Goal: Transaction & Acquisition: Obtain resource

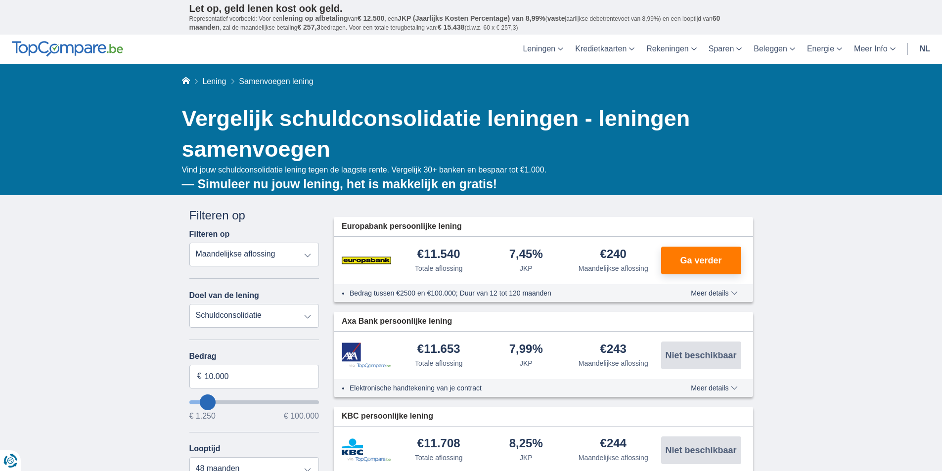
click at [312, 257] on select "Totale aflossing JKP Maandelijkse aflossing" at bounding box center [254, 255] width 130 height 24
click at [308, 314] on select "Persoonlijke lening Auto Moto / fiets Mobilhome / caravan Renovatie Energie Sch…" at bounding box center [254, 316] width 130 height 24
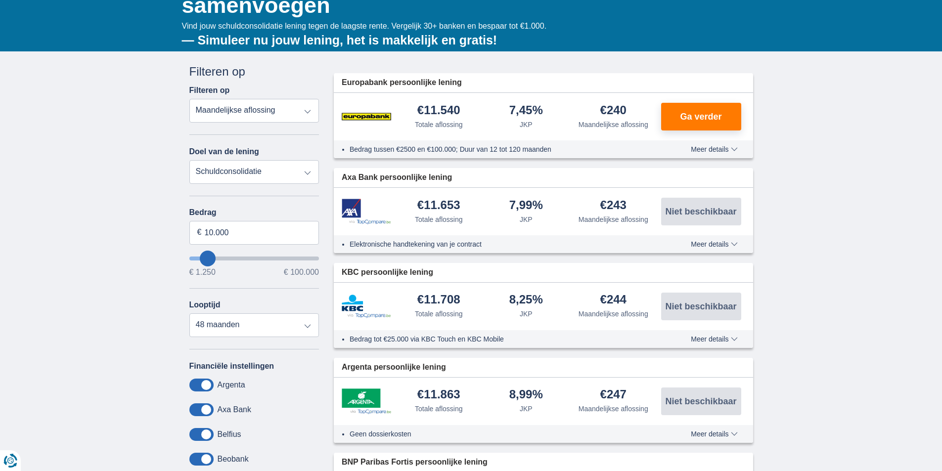
scroll to position [148, 0]
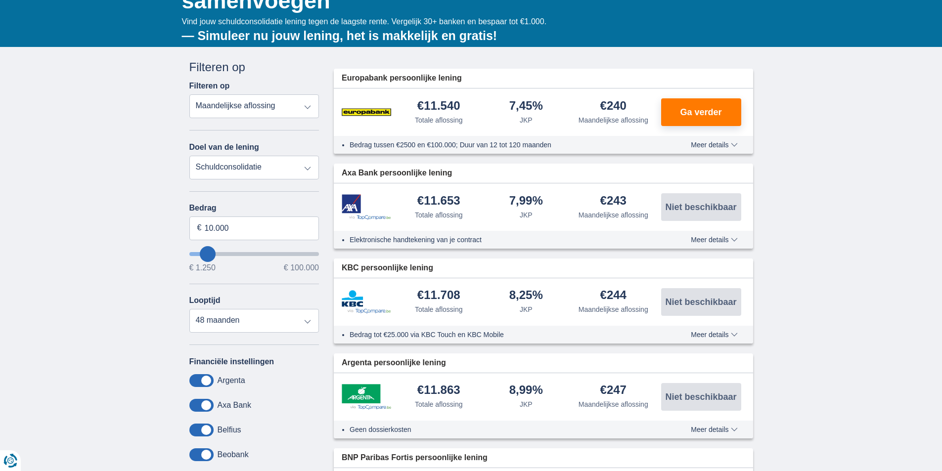
type input "9.250"
type input "9250"
type input "10.250"
type input "10250"
select select "60"
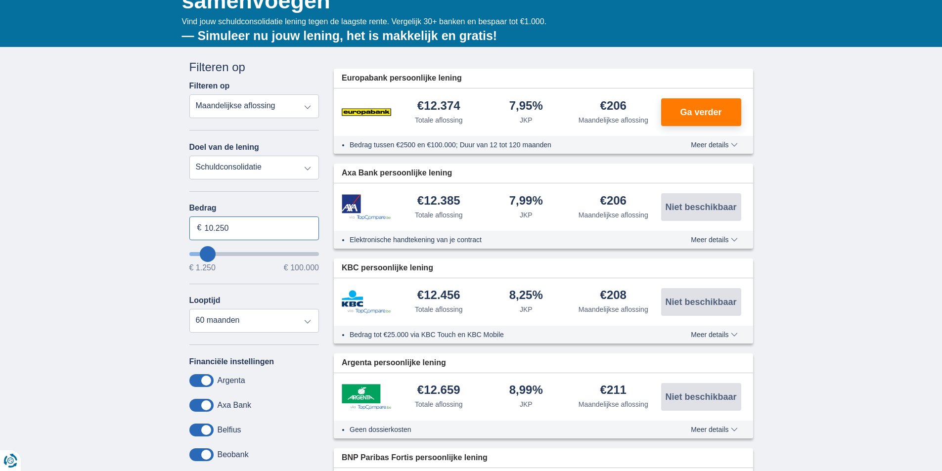
drag, startPoint x: 243, startPoint y: 227, endPoint x: 188, endPoint y: 229, distance: 55.5
click at [188, 229] on div "Annuleren Filters Filteren op Filteren op Totale aflossing JKP Maandelijkse afl…" at bounding box center [254, 294] width 145 height 470
type input "60.000"
type input "60250"
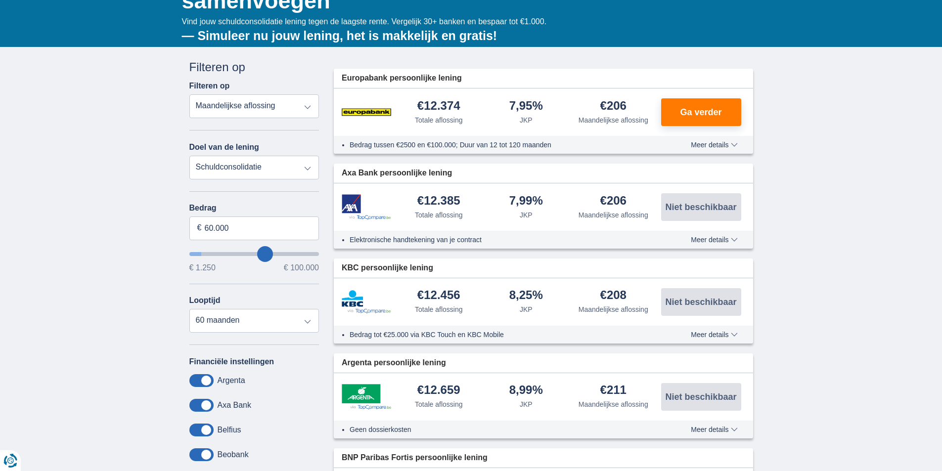
select select "120"
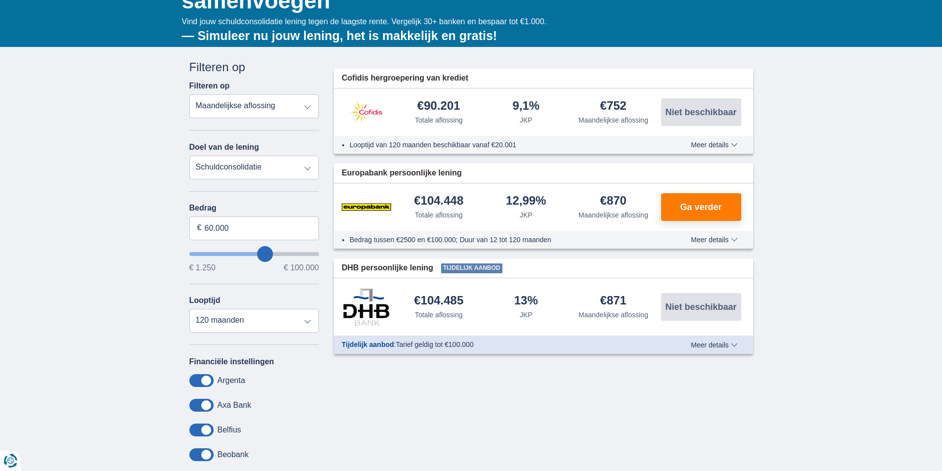
click at [307, 169] on select "Persoonlijke lening Auto Moto / fiets Mobilhome / caravan Renovatie Energie Sch…" at bounding box center [254, 168] width 130 height 24
select select "overdrafts"
click at [189, 156] on select "Persoonlijke lening Auto Moto / fiets Mobilhome / caravan Renovatie Energie Sch…" at bounding box center [254, 168] width 130 height 24
type input "2.000"
type input "2500"
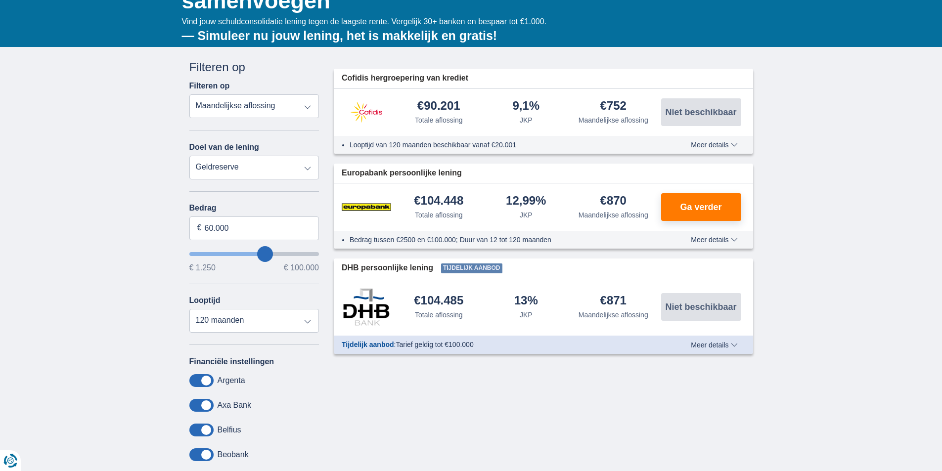
select select "24"
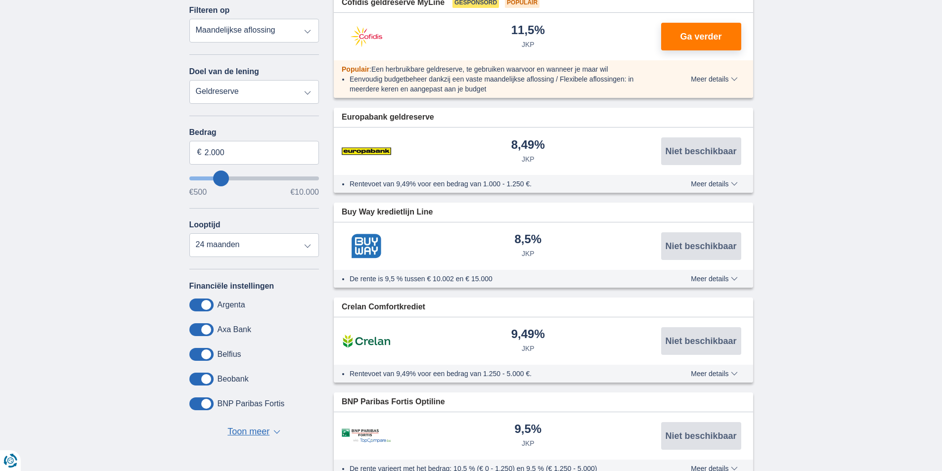
scroll to position [247, 0]
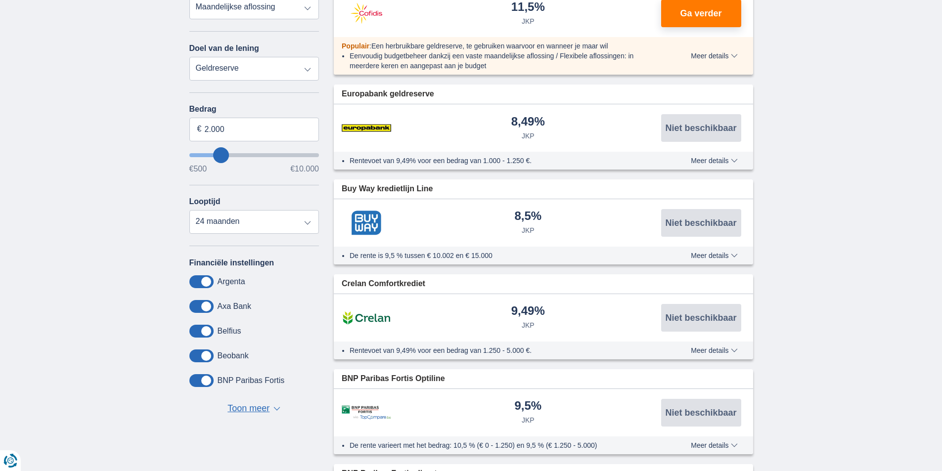
click at [257, 408] on span "Toon meer" at bounding box center [249, 409] width 42 height 13
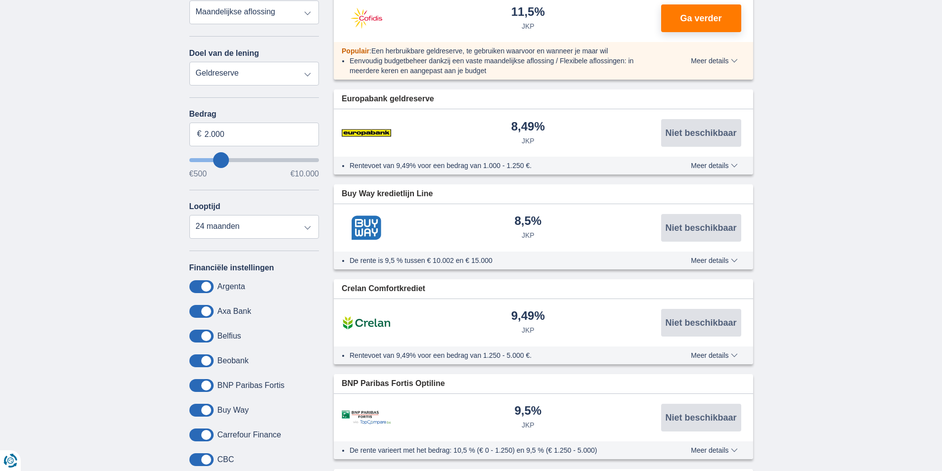
scroll to position [198, 0]
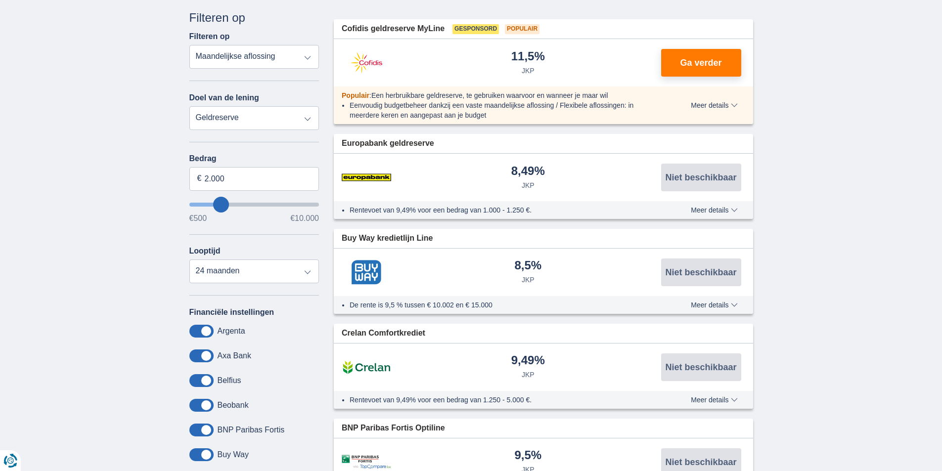
click at [309, 121] on select "Persoonlijke lening Auto Moto / fiets Mobilhome / caravan Renovatie Energie Sch…" at bounding box center [254, 118] width 130 height 24
select select "debtConsolidation"
click at [189, 106] on select "Persoonlijke lening Auto Moto / fiets Mobilhome / caravan Renovatie Energie Sch…" at bounding box center [254, 118] width 130 height 24
type input "10.000"
type input "10250"
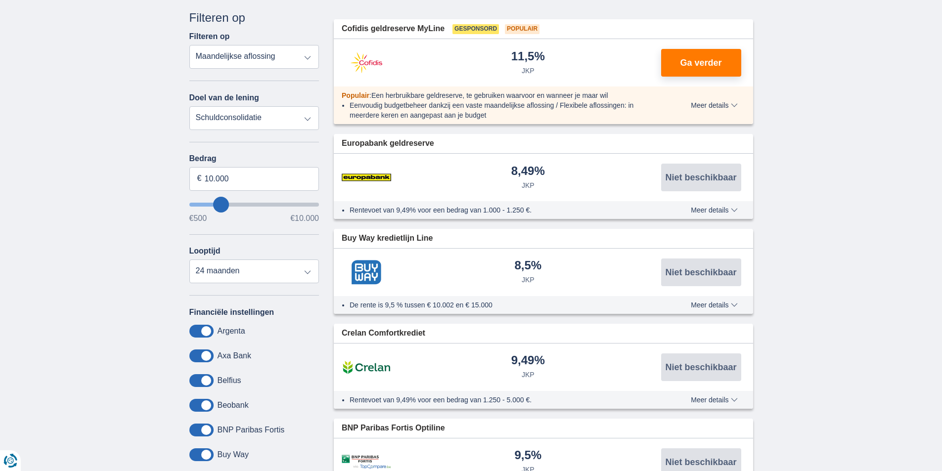
select select "48"
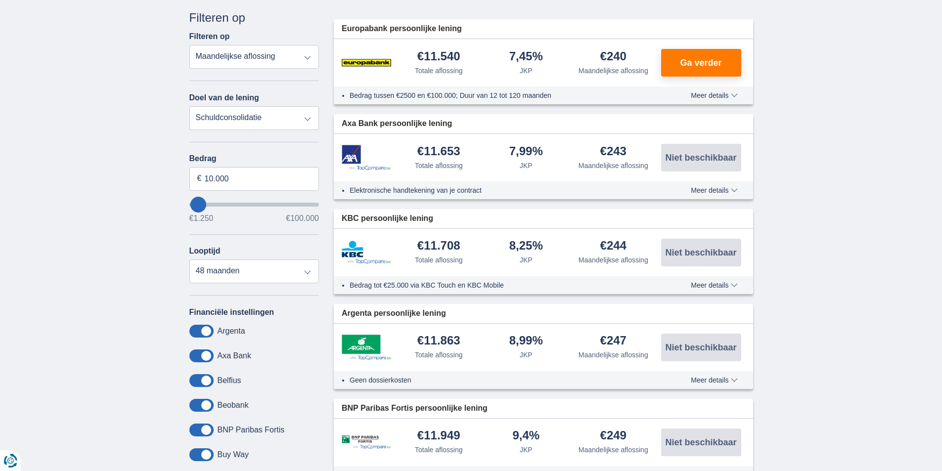
click at [715, 91] on div "Bedrag tussen €2500 en €100.000; Duur van 12 tot 120 maanden Meer details Minde…" at bounding box center [544, 96] width 420 height 18
click at [719, 95] on span "Meer details" at bounding box center [714, 95] width 47 height 7
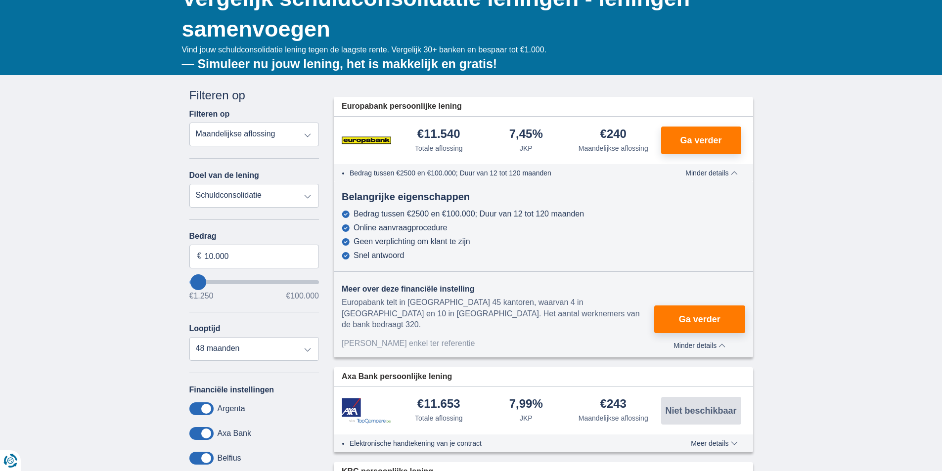
scroll to position [99, 0]
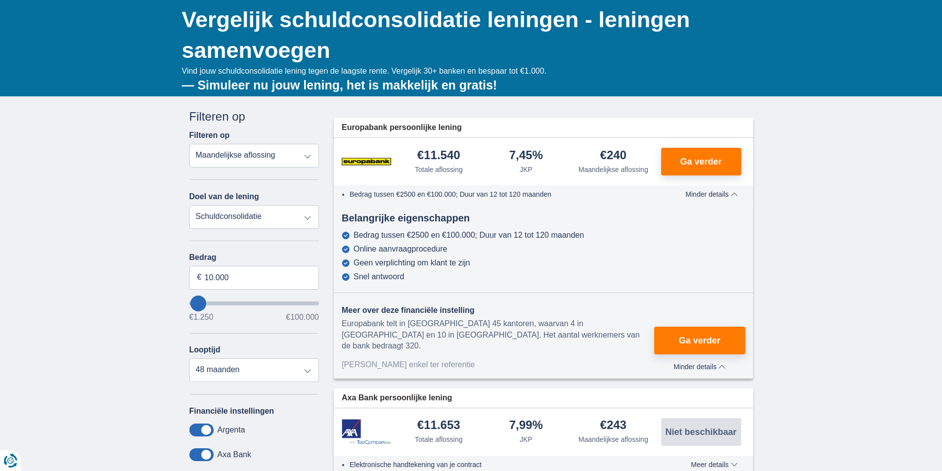
click at [307, 217] on select "Persoonlijke lening Auto Moto / fiets Mobilhome / caravan Renovatie Energie Sch…" at bounding box center [254, 217] width 130 height 24
select select "personalLoan"
click at [189, 205] on select "Persoonlijke lening Auto Moto / fiets Mobilhome / caravan Renovatie Energie Sch…" at bounding box center [254, 217] width 130 height 24
type input "7.500"
type input "7250"
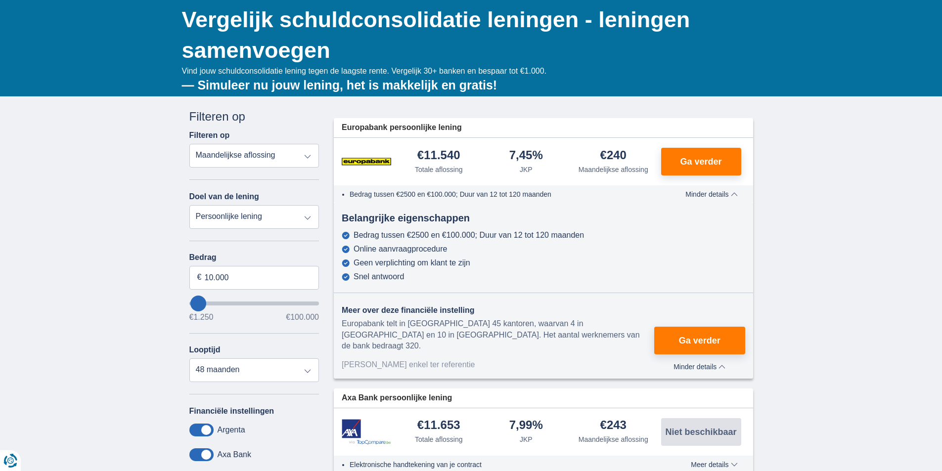
select select "42"
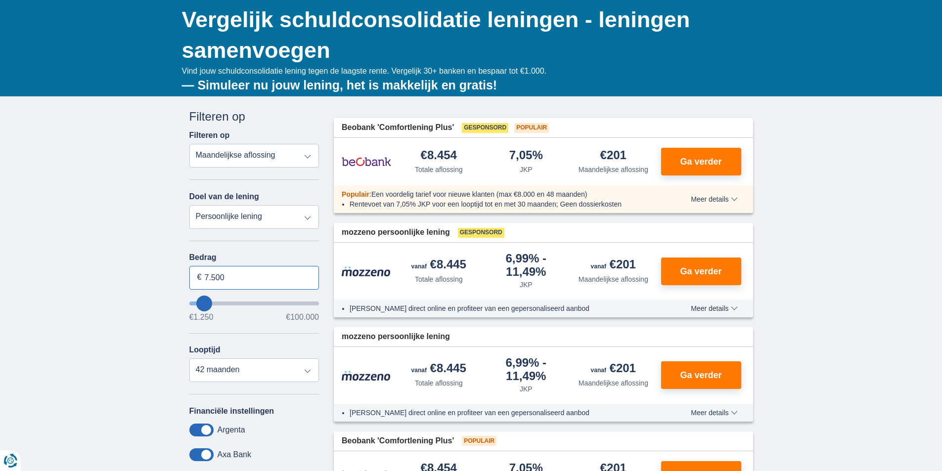
drag, startPoint x: 229, startPoint y: 279, endPoint x: 162, endPoint y: 286, distance: 67.7
type input "10.000"
type input "10250"
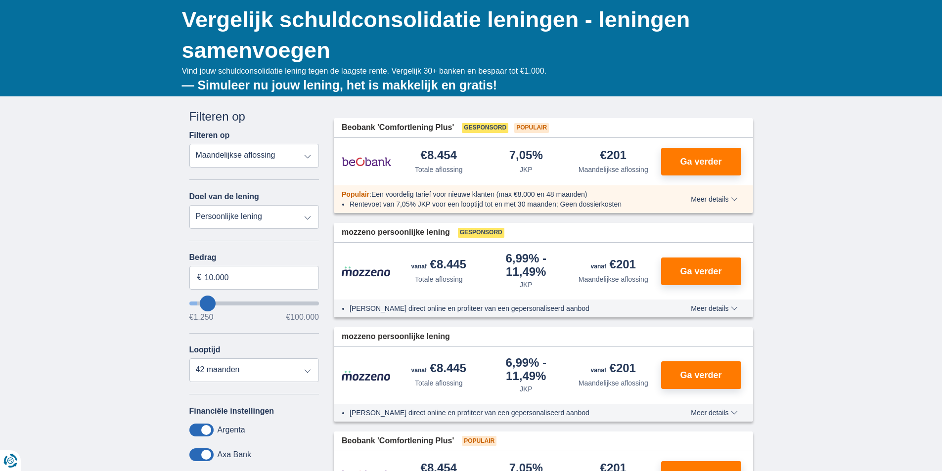
select select "48"
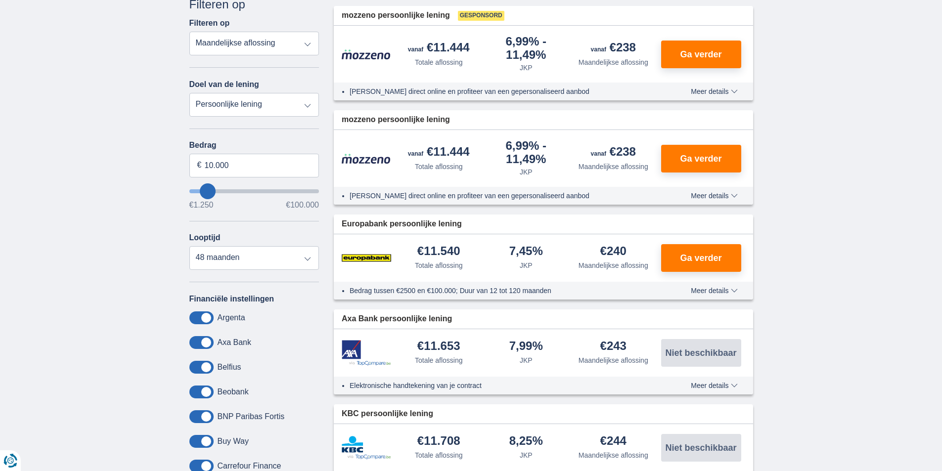
scroll to position [198, 0]
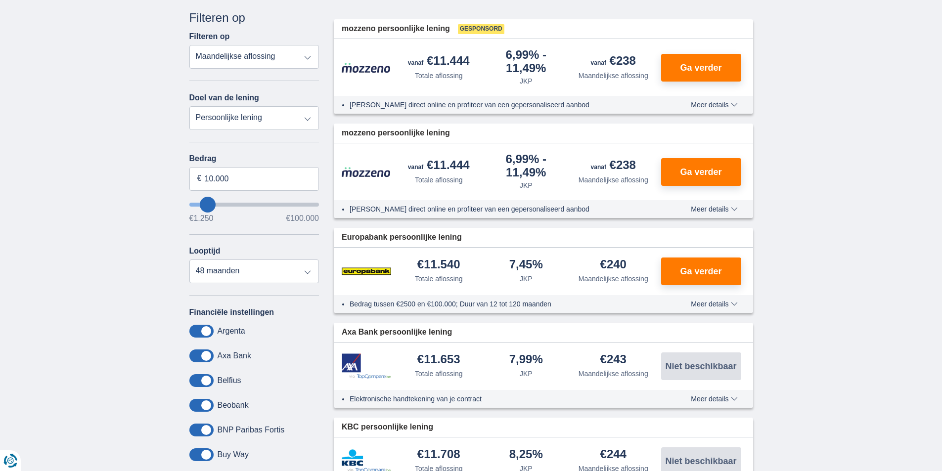
click at [309, 118] on select "Persoonlijke lening Auto Moto / fiets Mobilhome / caravan Renovatie Energie Sch…" at bounding box center [254, 118] width 130 height 24
select select "overdrafts"
click at [189, 106] on select "Persoonlijke lening Auto Moto / fiets Mobilhome / caravan Renovatie Energie Sch…" at bounding box center [254, 118] width 130 height 24
type input "2.000"
type input "2500"
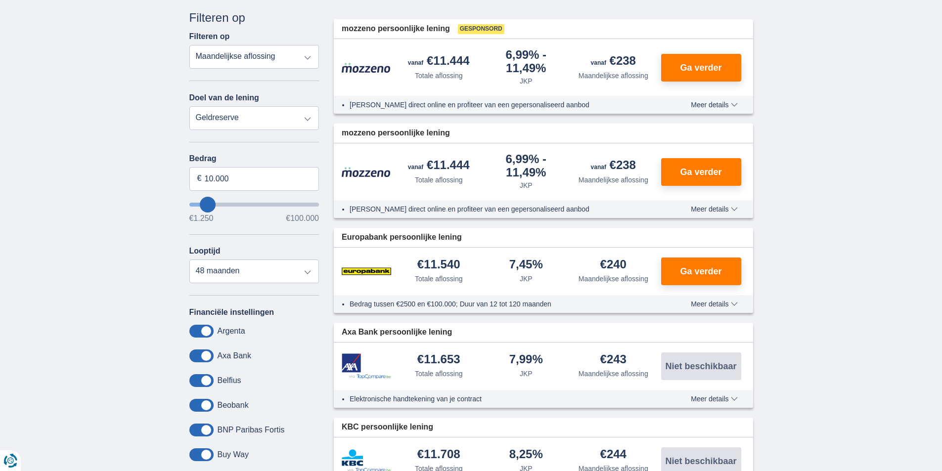
select select "24"
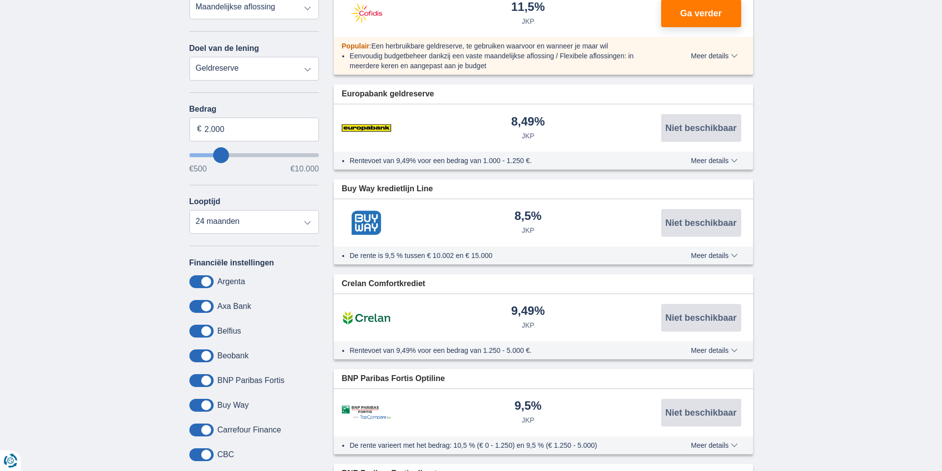
scroll to position [99, 0]
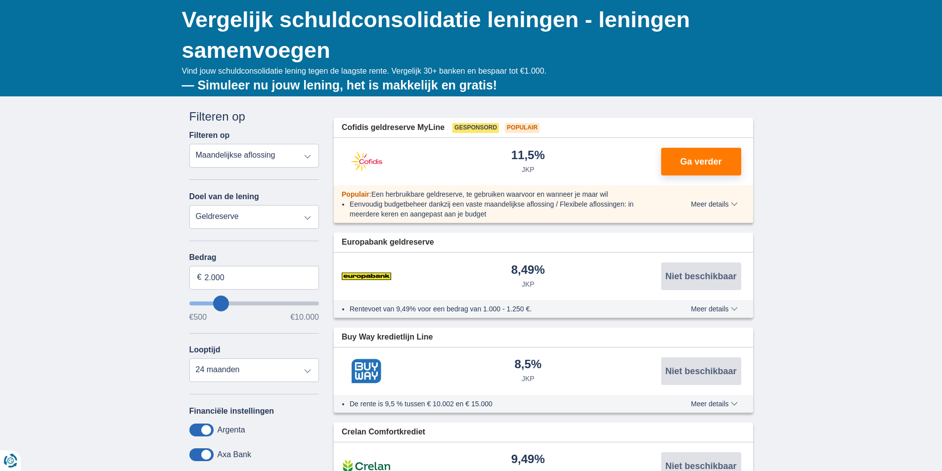
click at [302, 154] on select "Totale aflossing JKP Maandelijkse aflossing" at bounding box center [254, 156] width 130 height 24
drag, startPoint x: 122, startPoint y: 168, endPoint x: 133, endPoint y: 176, distance: 13.1
click at [234, 217] on select "Persoonlijke lening Auto Moto / fiets Mobilhome / caravan Renovatie Energie Sch…" at bounding box center [254, 217] width 130 height 24
select select "personalLoan"
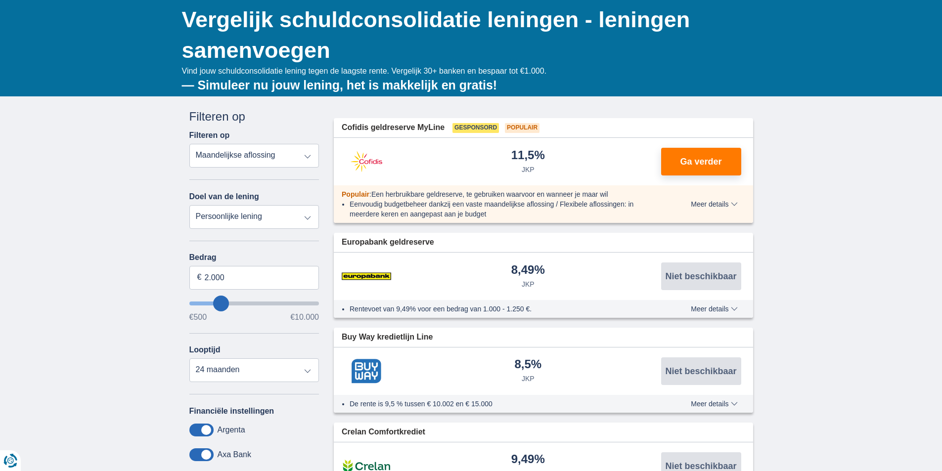
click at [189, 205] on select "Persoonlijke lening Auto Moto / fiets Mobilhome / caravan Renovatie Energie Sch…" at bounding box center [254, 217] width 130 height 24
type input "7.500"
type input "7250"
select select "42"
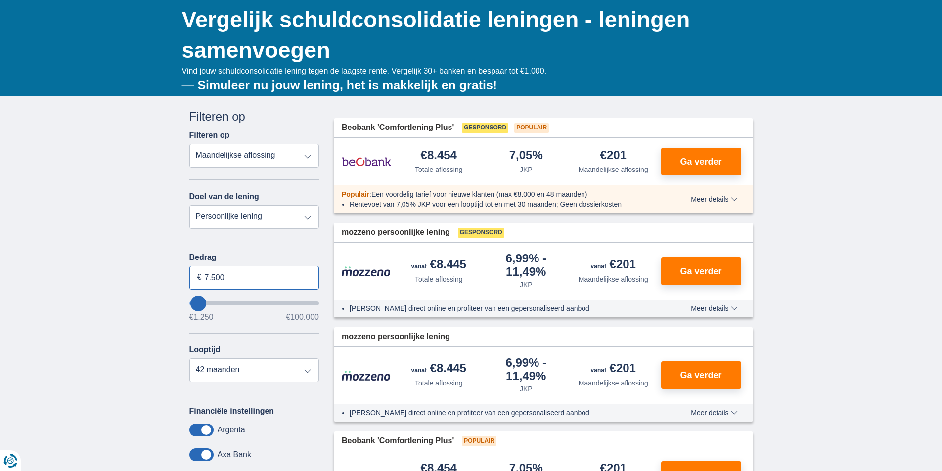
drag, startPoint x: 241, startPoint y: 274, endPoint x: 203, endPoint y: 276, distance: 38.7
click at [203, 276] on input "7.500" at bounding box center [254, 278] width 130 height 24
type input "12.500"
type input "12250"
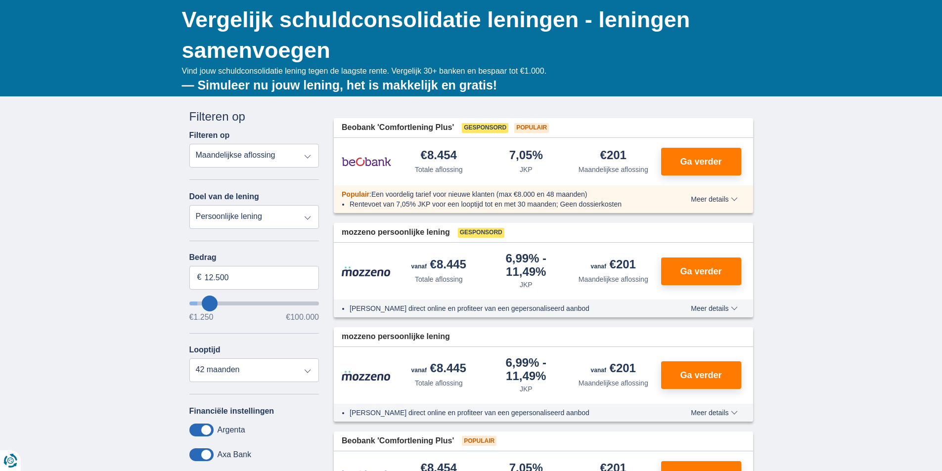
select select "60"
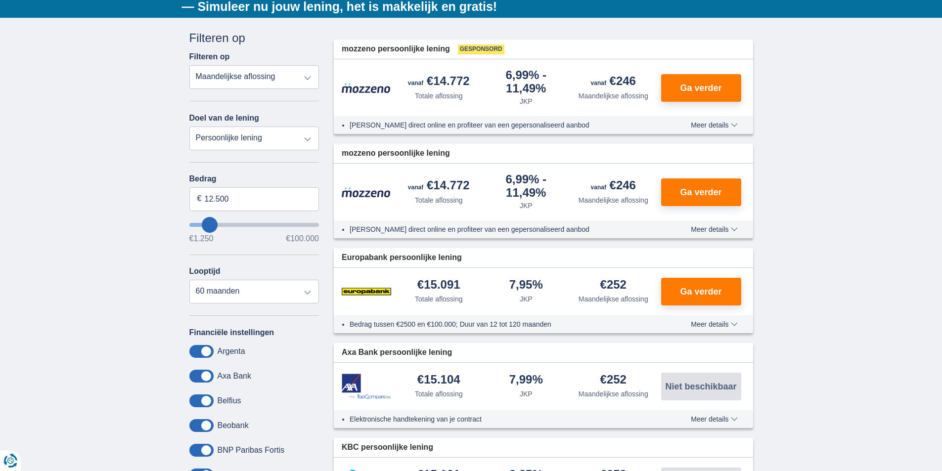
scroll to position [198, 0]
